Goal: Find specific page/section: Find specific page/section

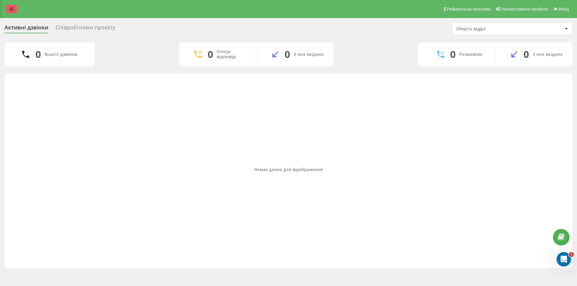
click at [8, 8] on link at bounding box center [11, 9] width 11 height 8
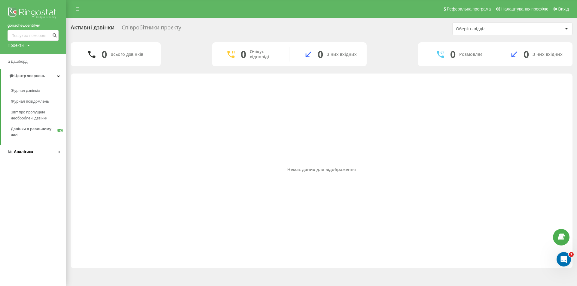
click at [32, 153] on span "Аналiтика" at bounding box center [23, 152] width 19 height 5
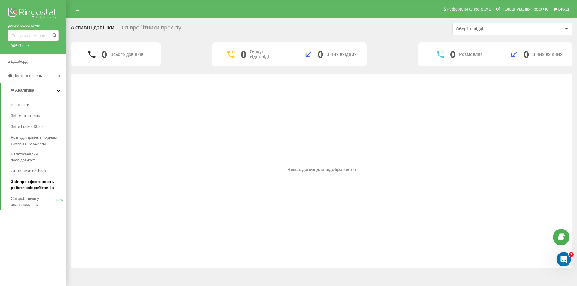
click at [32, 186] on span "Звіт про ефективність роботи співробітників" at bounding box center [37, 185] width 52 height 12
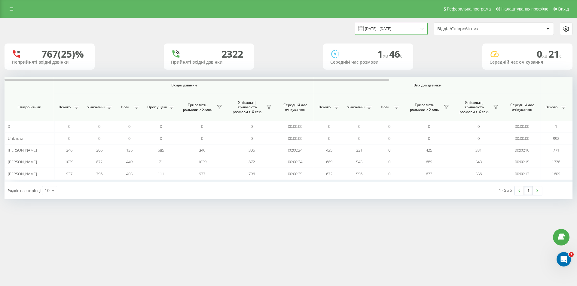
click at [410, 32] on input "[DATE] - [DATE]" at bounding box center [391, 29] width 73 height 12
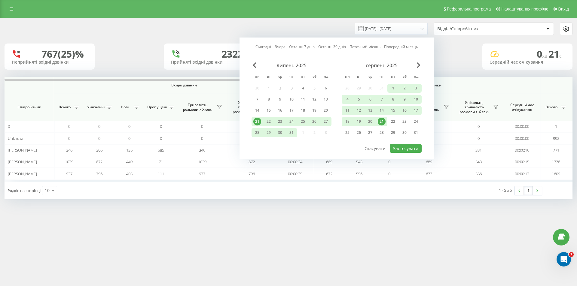
click at [383, 119] on div "21" at bounding box center [382, 122] width 8 height 8
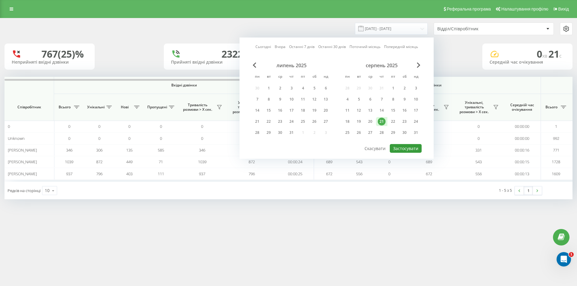
click at [406, 147] on button "Застосувати" at bounding box center [406, 148] width 32 height 9
type input "[DATE] - [DATE]"
